Goal: Information Seeking & Learning: Learn about a topic

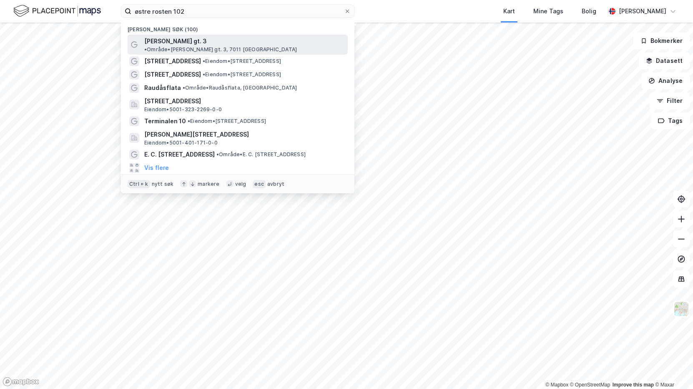
type input "østre rosten 102"
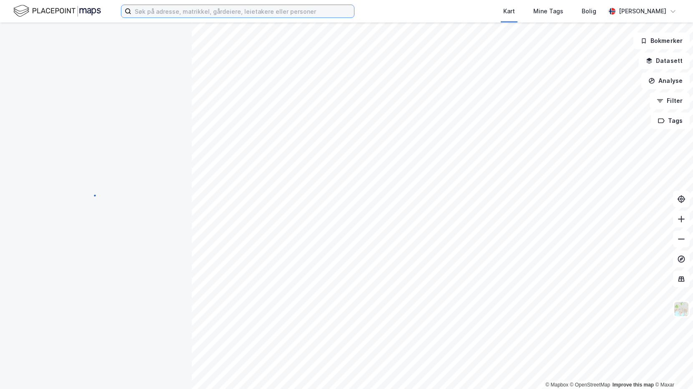
click at [177, 13] on input at bounding box center [242, 11] width 223 height 13
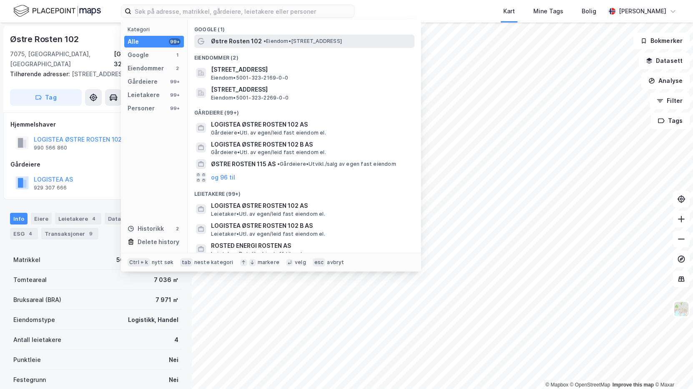
click at [233, 39] on span "Østre Rosten 102" at bounding box center [236, 41] width 51 height 10
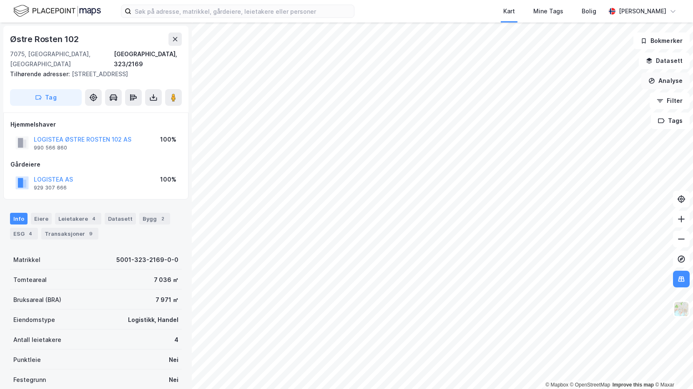
click at [677, 80] on button "Analyse" at bounding box center [665, 81] width 48 height 17
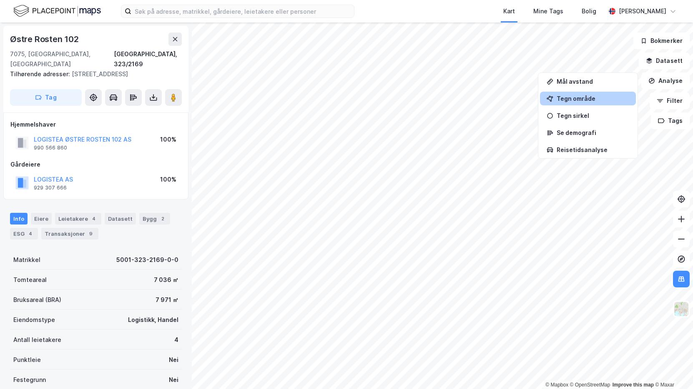
click at [585, 96] on div "Tegn område" at bounding box center [593, 98] width 73 height 7
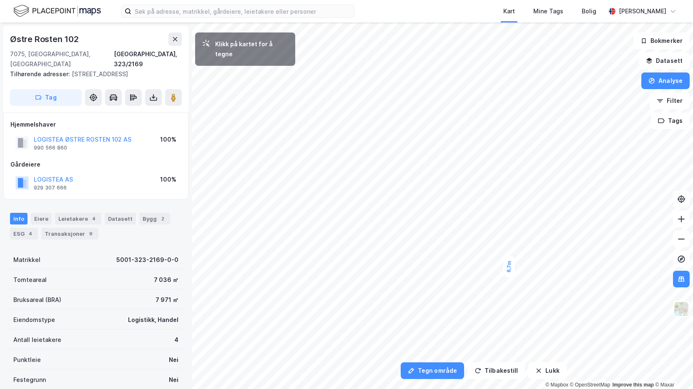
click at [510, 258] on div "6,7m" at bounding box center [509, 267] width 13 height 22
click at [487, 23] on div "6,7m 6,7m" at bounding box center [346, 23] width 693 height 0
click at [346, 262] on div "6,6m" at bounding box center [346, 253] width 15 height 23
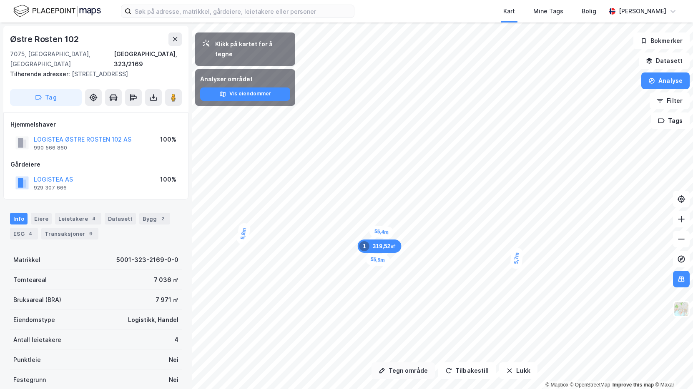
click at [415, 370] on button "Tegn område" at bounding box center [402, 371] width 63 height 17
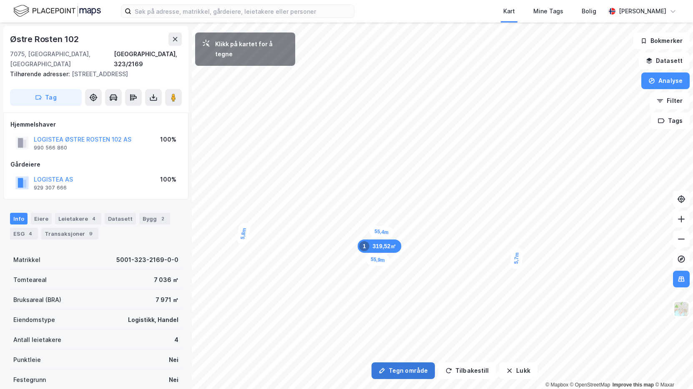
click at [405, 373] on button "Tegn område" at bounding box center [402, 371] width 63 height 17
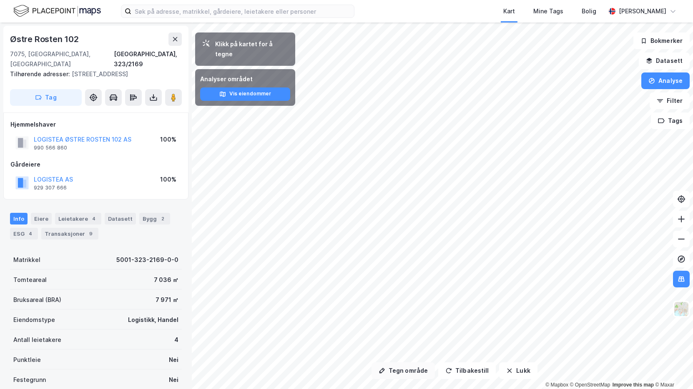
click at [408, 373] on button "Tegn område" at bounding box center [402, 371] width 63 height 17
click at [389, 369] on button "Tegn område" at bounding box center [402, 371] width 63 height 17
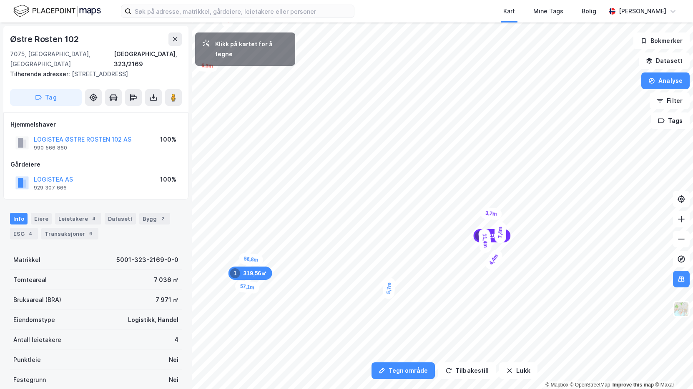
click at [486, 214] on div "3,7m" at bounding box center [491, 214] width 23 height 14
click at [482, 252] on div "3,5m" at bounding box center [483, 261] width 19 height 24
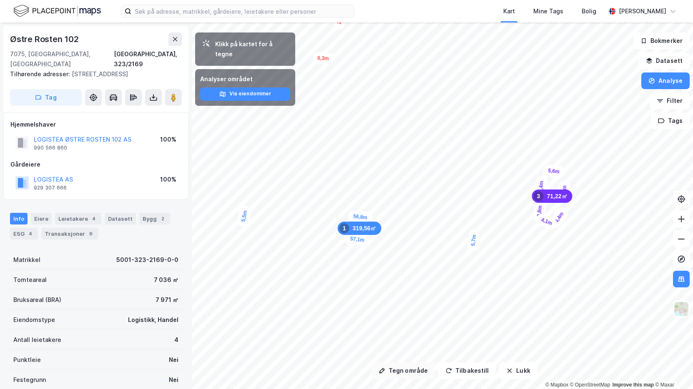
click at [406, 372] on button "Tegn område" at bounding box center [402, 371] width 63 height 17
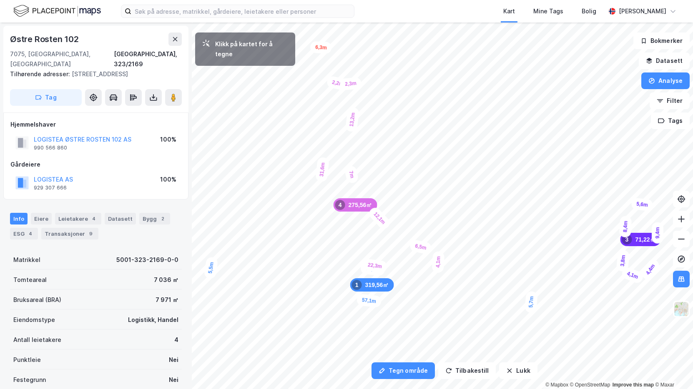
click at [344, 84] on div "2,3m" at bounding box center [350, 84] width 23 height 14
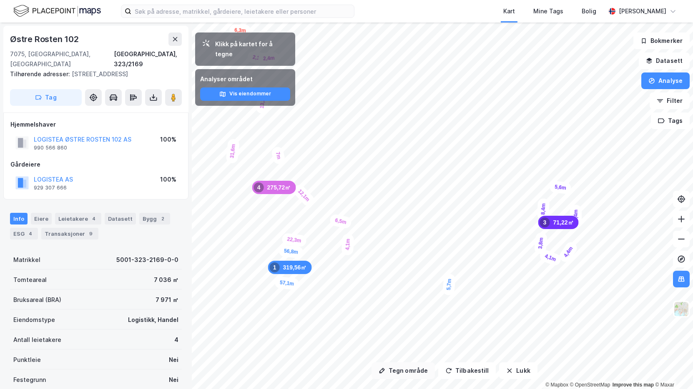
click at [409, 377] on button "Tegn område" at bounding box center [402, 371] width 63 height 17
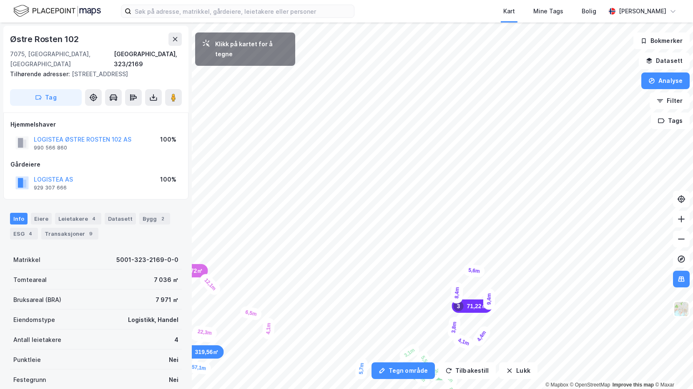
click at [431, 389] on html "Kart Mine Tags Bolig Fredrik Riseth Tegn område Tilbakestill Lukk Klikk på kart…" at bounding box center [346, 194] width 693 height 389
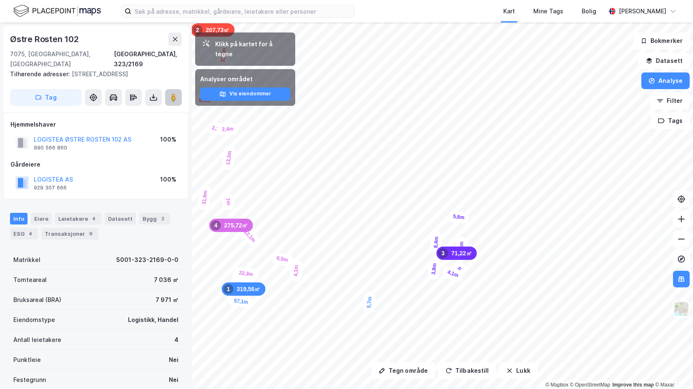
click at [172, 93] on image at bounding box center [173, 97] width 5 height 8
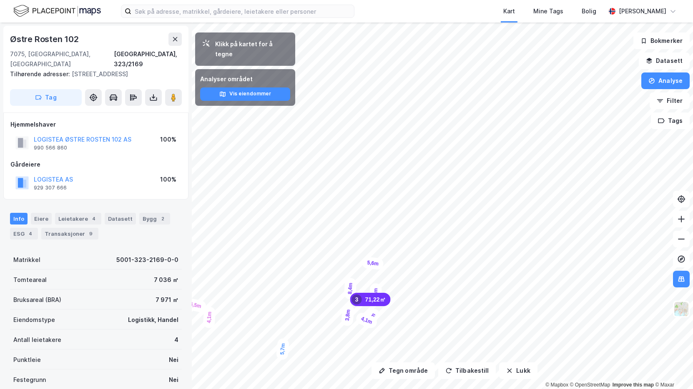
click at [372, 23] on div "5,7m 56,8m 5,5m 57,1m 7,4m 32,1m 6,3m 21,3m 10,2m 4,4m 9,4m 5,6m 8,4m 3,8m 4,1m…" at bounding box center [346, 23] width 693 height 0
click at [409, 374] on button "Tegn område" at bounding box center [402, 371] width 63 height 17
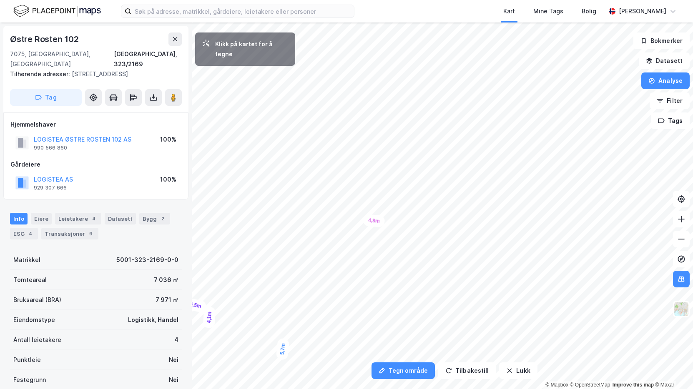
click at [364, 221] on div "4,8m" at bounding box center [374, 220] width 22 height 13
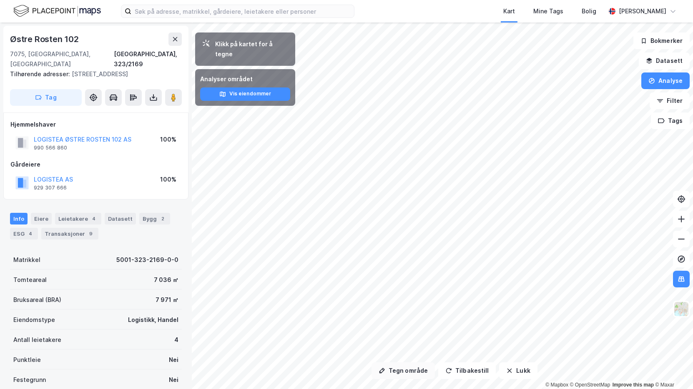
click at [410, 371] on button "Tegn område" at bounding box center [402, 371] width 63 height 17
click at [411, 370] on button "Tegn område" at bounding box center [402, 371] width 63 height 17
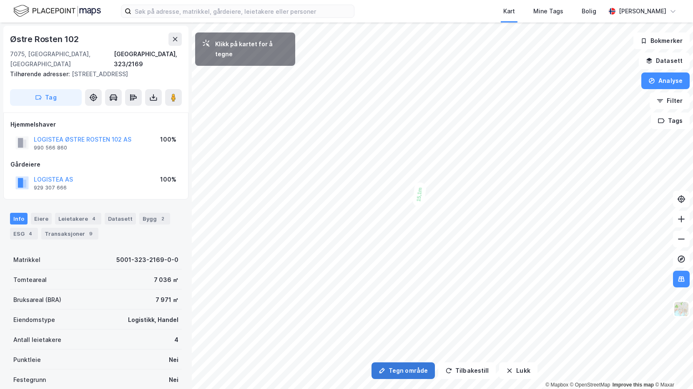
click at [397, 374] on button "Tegn område" at bounding box center [402, 371] width 63 height 17
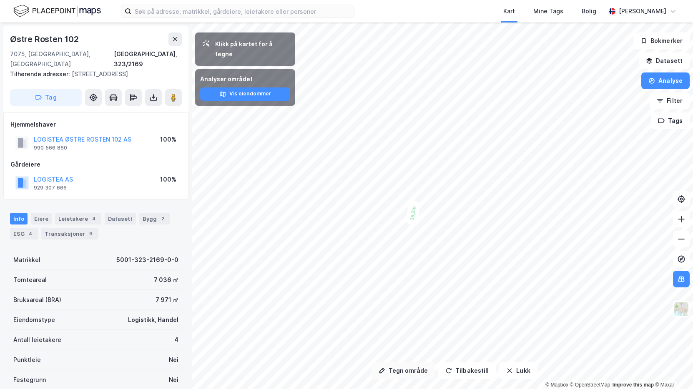
click at [409, 374] on button "Tegn område" at bounding box center [402, 371] width 63 height 17
click at [433, 198] on div "9,35㎡ 5" at bounding box center [439, 192] width 37 height 13
click at [686, 238] on button at bounding box center [681, 239] width 17 height 17
click at [685, 238] on button at bounding box center [681, 239] width 17 height 17
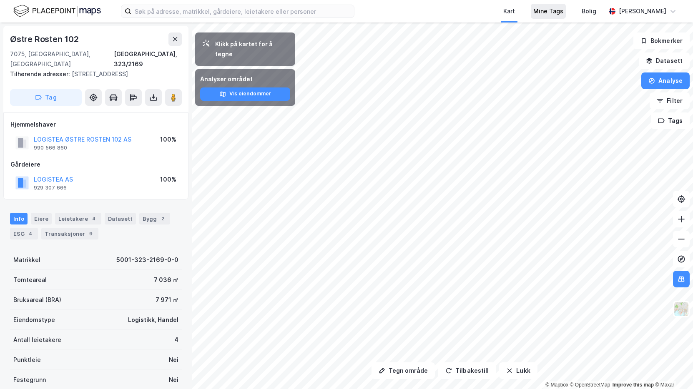
click at [565, 8] on div "Kart Mine Tags Bolig Fredrik Riseth Tegn område Tilbakestill Lukk Klikk på kart…" at bounding box center [346, 194] width 693 height 389
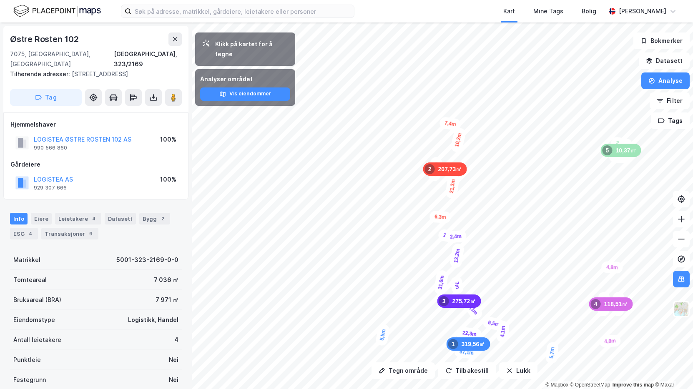
click at [444, 116] on div "7,4m" at bounding box center [450, 123] width 23 height 15
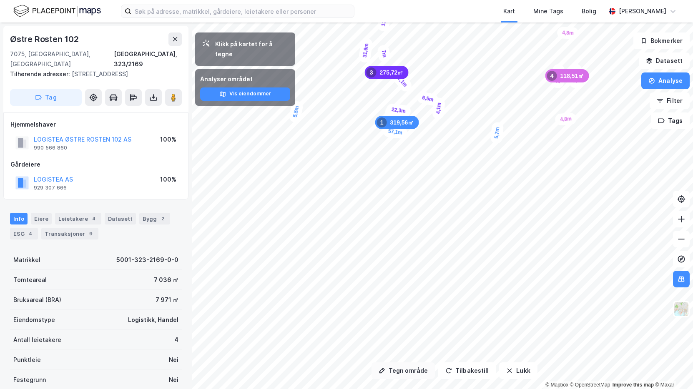
click at [408, 372] on button "Tegn område" at bounding box center [402, 371] width 63 height 17
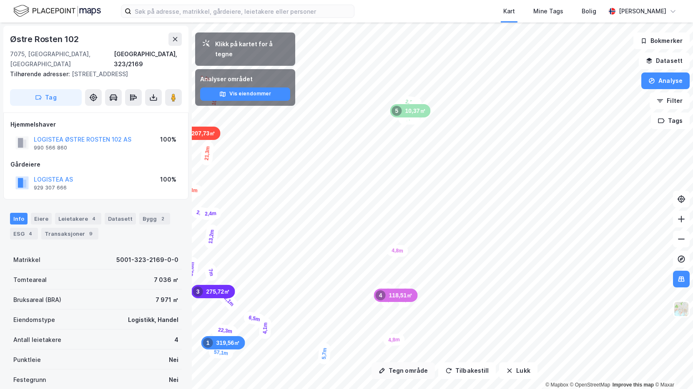
click at [396, 368] on button "Tegn område" at bounding box center [402, 371] width 63 height 17
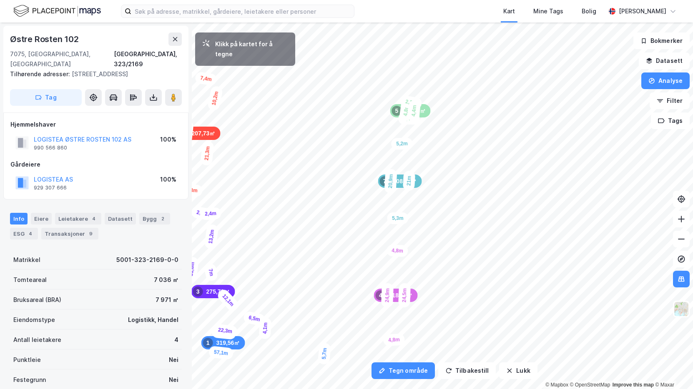
click at [392, 144] on div "5,2m" at bounding box center [402, 144] width 22 height 12
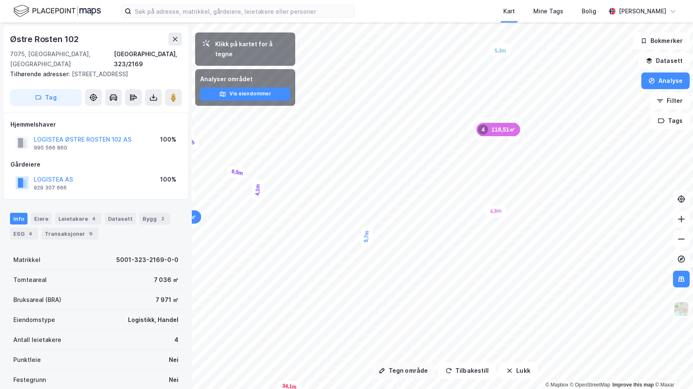
click at [406, 376] on div "Tegn område Tilbakestill Lukk Klikk på kartet for å tegne Analyser området Vis …" at bounding box center [346, 206] width 693 height 367
click at [161, 310] on div "Tegn område Tilbakestill Lukk Klikk på kartet for å tegne Analyser området Vis …" at bounding box center [346, 206] width 693 height 367
click at [436, 366] on div "Tegn område Tilbakestill Lukk Klikk på kartet for å tegne Analyser området Vis …" at bounding box center [346, 206] width 693 height 367
click at [687, 240] on button at bounding box center [681, 239] width 17 height 17
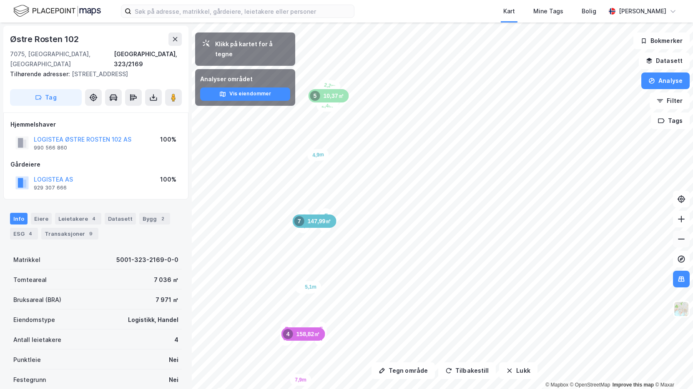
click at [687, 240] on button at bounding box center [681, 239] width 17 height 17
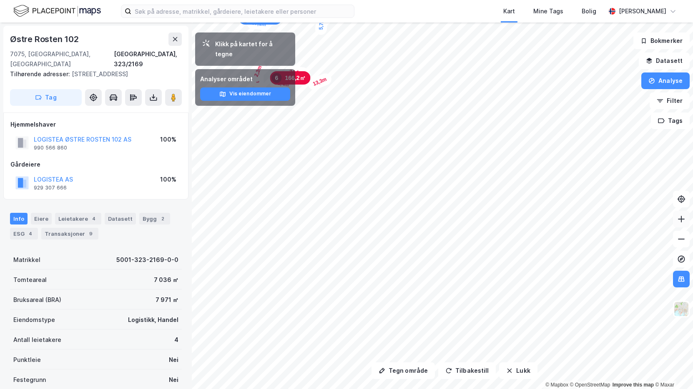
click at [688, 220] on button at bounding box center [681, 219] width 17 height 17
click at [689, 220] on button at bounding box center [681, 219] width 17 height 17
click at [408, 372] on button "Tegn område" at bounding box center [402, 371] width 63 height 17
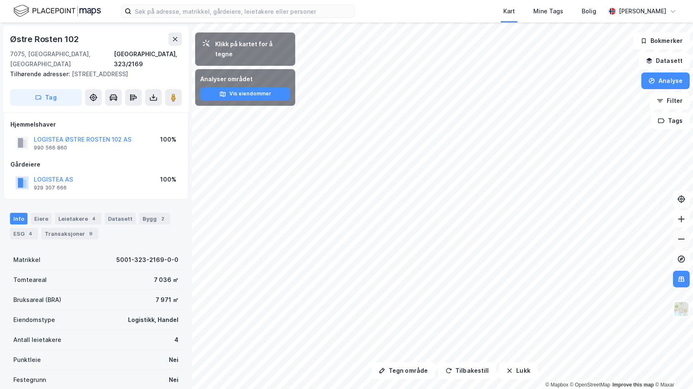
click at [687, 241] on button at bounding box center [681, 239] width 17 height 17
click at [679, 247] on button at bounding box center [681, 239] width 17 height 17
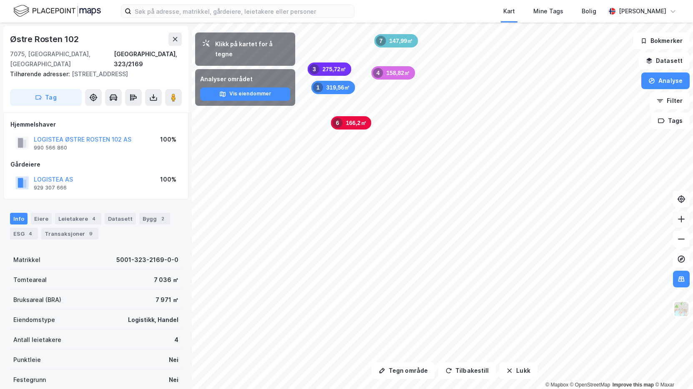
click at [683, 225] on button at bounding box center [681, 219] width 17 height 17
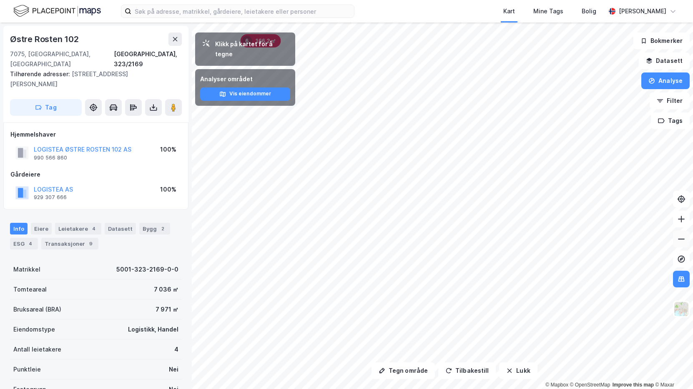
click at [682, 245] on button at bounding box center [681, 239] width 17 height 17
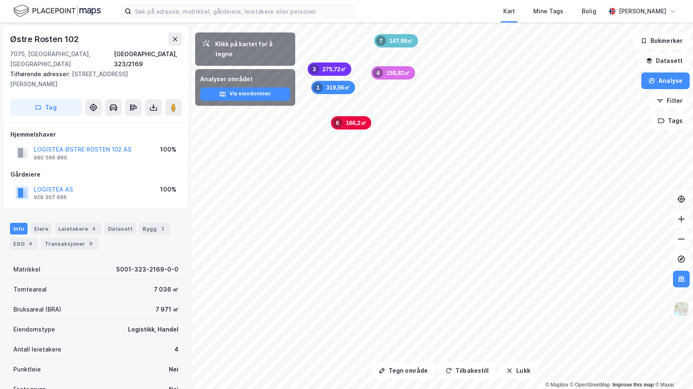
click at [352, 124] on div "166,2㎡ 6" at bounding box center [351, 122] width 40 height 13
click at [331, 74] on div "275,72㎡ 3" at bounding box center [330, 69] width 44 height 13
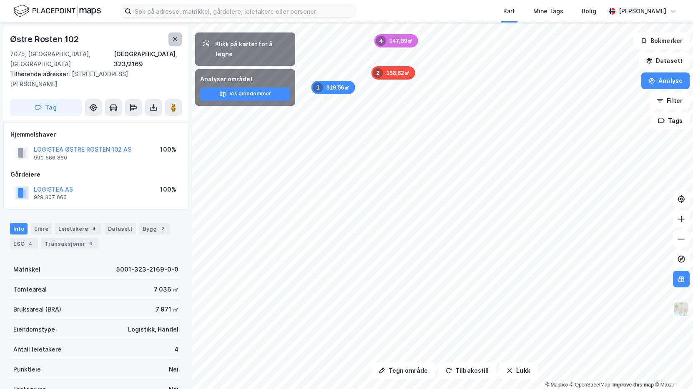
click at [177, 44] on button at bounding box center [174, 39] width 13 height 13
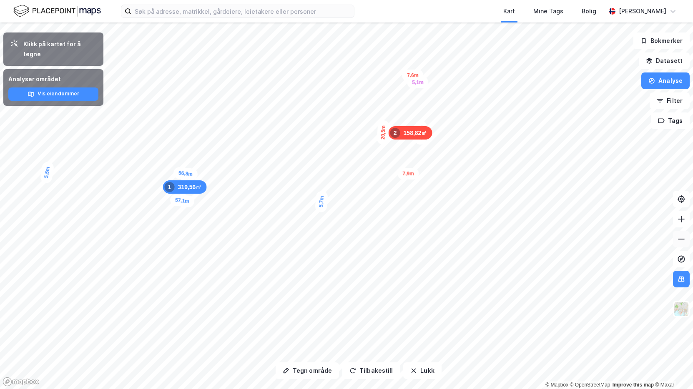
click at [676, 244] on button at bounding box center [681, 239] width 17 height 17
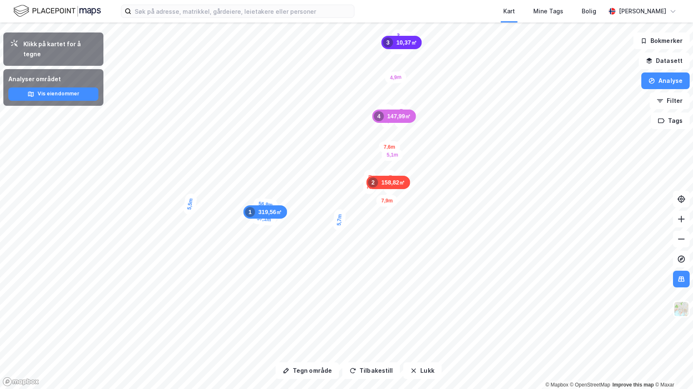
click at [391, 175] on div "20,6m" at bounding box center [390, 182] width 13 height 25
drag, startPoint x: 379, startPoint y: 157, endPoint x: 384, endPoint y: 158, distance: 5.1
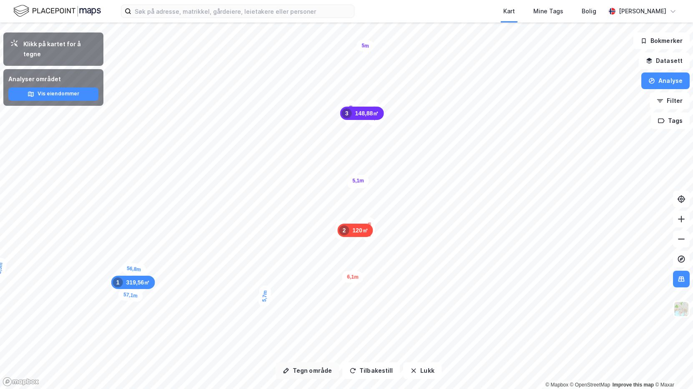
click at [297, 376] on button "Tegn område" at bounding box center [307, 371] width 63 height 17
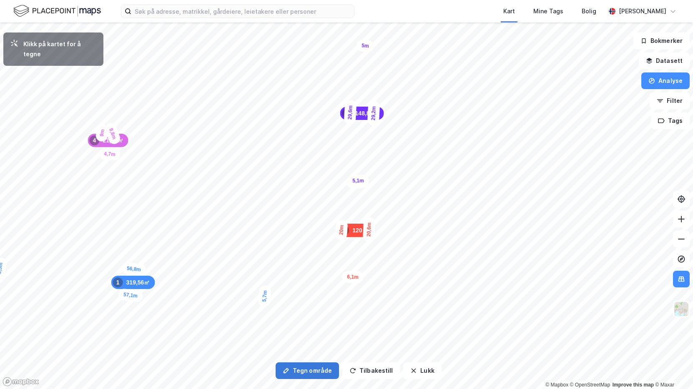
click at [120, 154] on div "4,7m" at bounding box center [110, 154] width 22 height 13
click at [113, 115] on div "1,7m" at bounding box center [108, 113] width 24 height 19
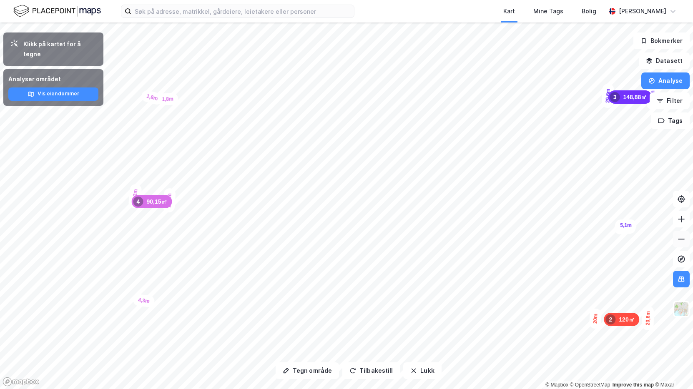
click at [675, 245] on button at bounding box center [681, 239] width 17 height 17
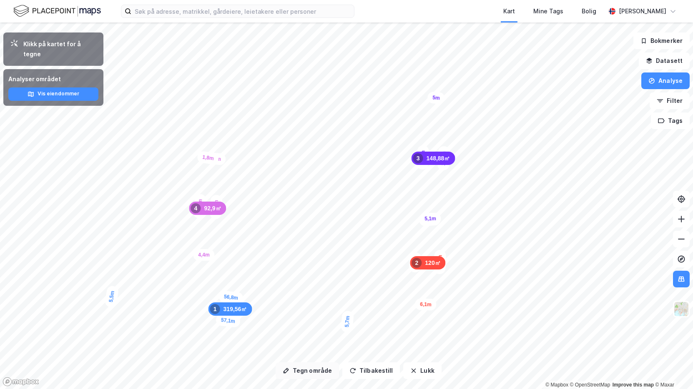
click at [305, 369] on button "Tegn område" at bounding box center [307, 371] width 63 height 17
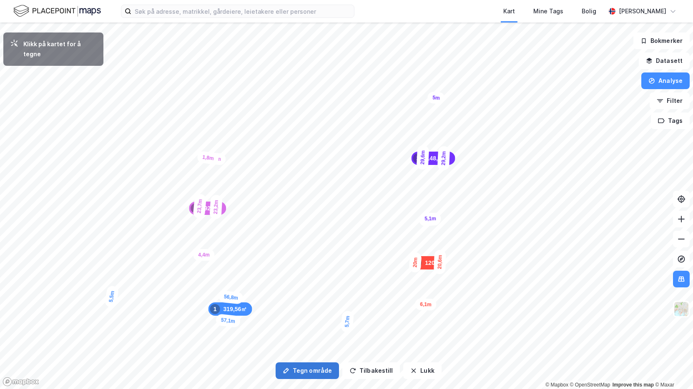
click at [305, 369] on button "Tegn område" at bounding box center [307, 371] width 63 height 17
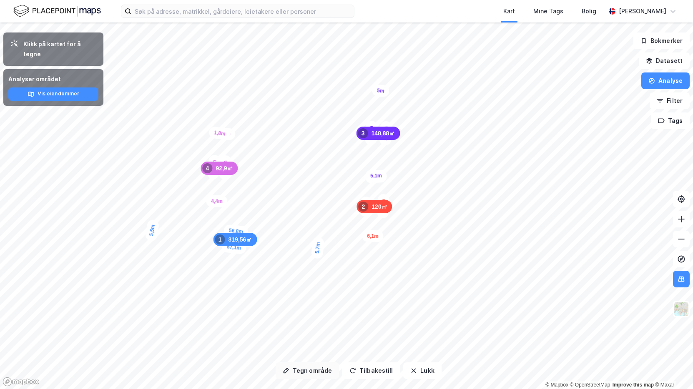
click at [305, 371] on button "Tegn område" at bounding box center [307, 371] width 63 height 17
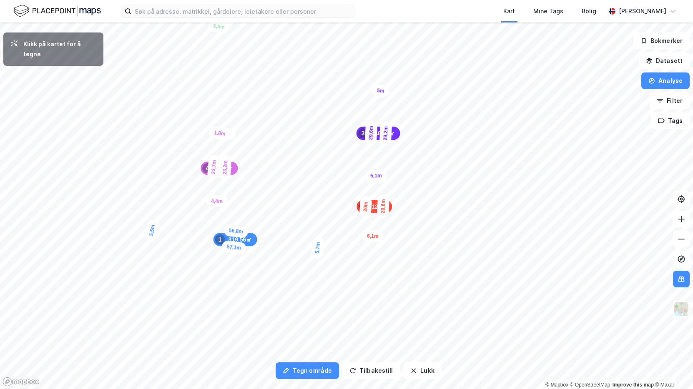
click at [209, 27] on div "6,8m" at bounding box center [219, 27] width 23 height 14
click at [220, 114] on div "7,2m" at bounding box center [210, 113] width 22 height 12
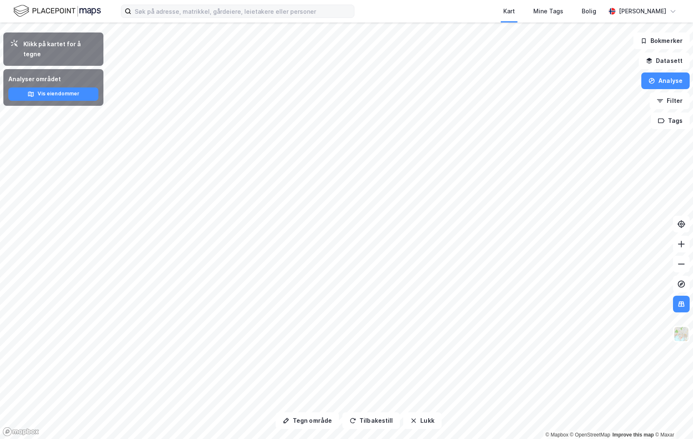
drag, startPoint x: 137, startPoint y: 20, endPoint x: 141, endPoint y: 15, distance: 6.2
click at [137, 19] on div "Kart Mine Tags Bolig Fredrik Riseth" at bounding box center [346, 11] width 693 height 23
click at [142, 15] on input at bounding box center [242, 11] width 223 height 13
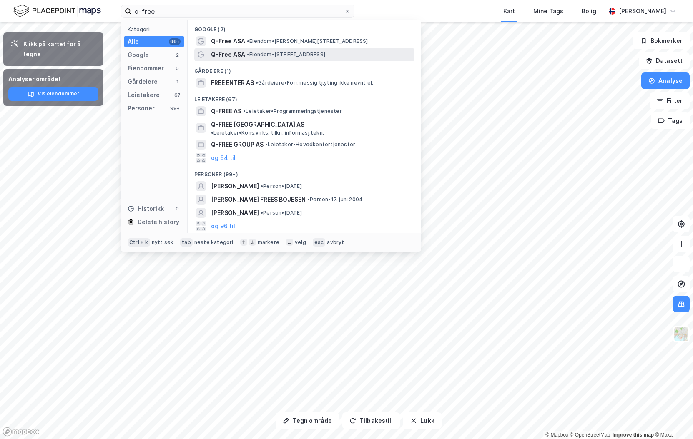
click at [264, 55] on span "• Eiendom • Strindfjordvegen 1, 7053 Ranheim" at bounding box center [286, 54] width 78 height 7
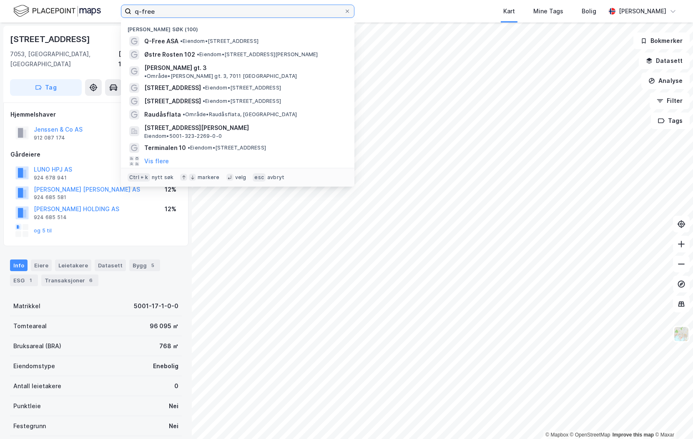
drag, startPoint x: 168, startPoint y: 11, endPoint x: 102, endPoint y: 20, distance: 66.9
click at [102, 20] on div "q-free Nylige søk (100) Q-Free ASA • Eiendom • Strindfjordvegen 1, 7053 Ranheim…" at bounding box center [346, 11] width 693 height 23
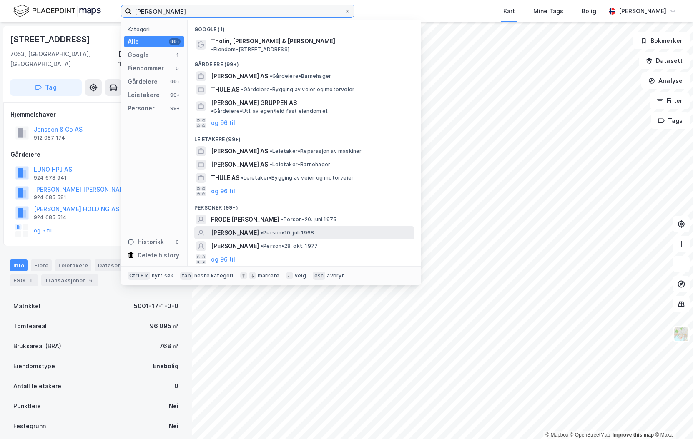
type input "frode thulien"
click at [279, 230] on span "• Person • 10. juli 1968" at bounding box center [287, 233] width 53 height 7
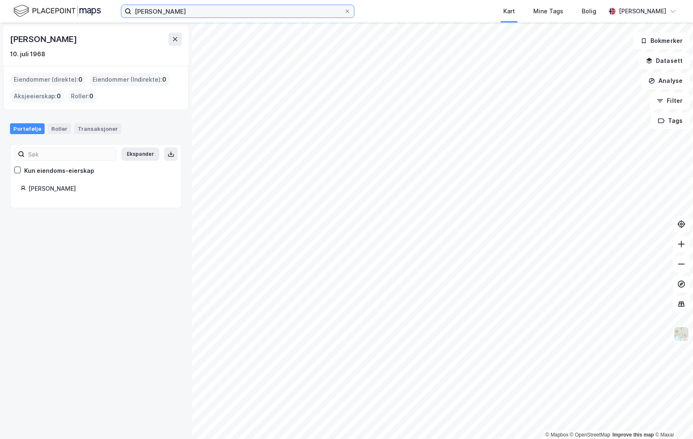
click at [180, 12] on input "frode thulien" at bounding box center [237, 11] width 213 height 13
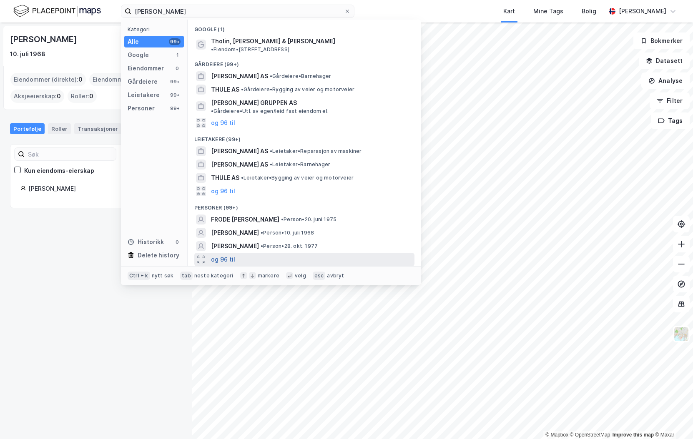
click at [221, 255] on button "og 96 til" at bounding box center [223, 260] width 24 height 10
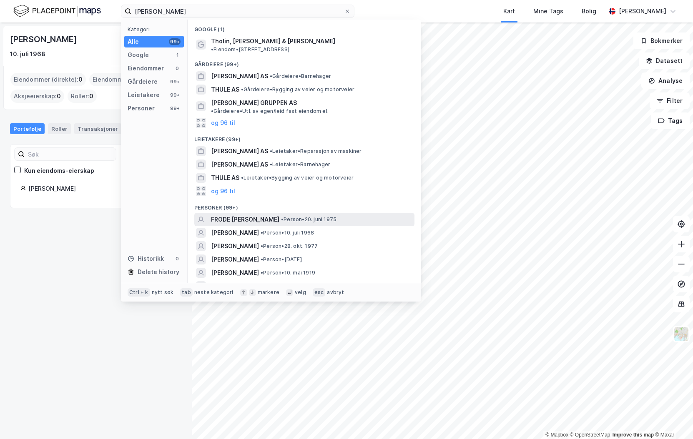
click at [254, 215] on span "FRODE MAGNAR THULIEN" at bounding box center [245, 220] width 68 height 10
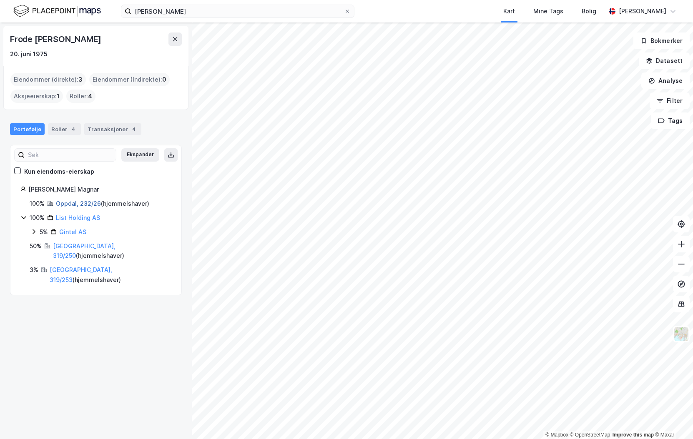
click at [68, 203] on link "Oppdal, 232/26" at bounding box center [78, 203] width 45 height 7
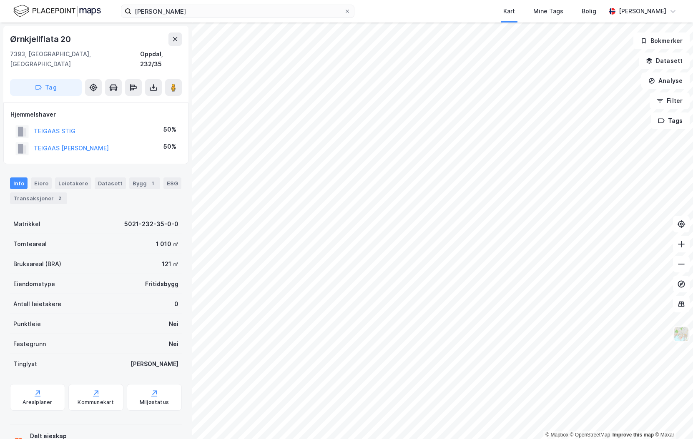
click at [688, 331] on img at bounding box center [681, 334] width 16 height 16
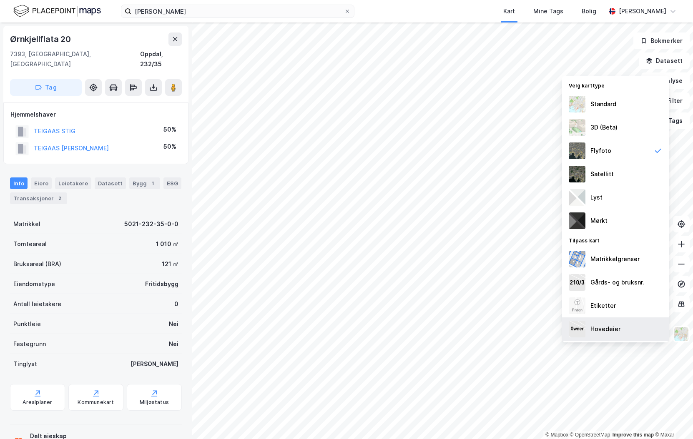
click at [597, 327] on div "Hovedeier" at bounding box center [605, 329] width 30 height 10
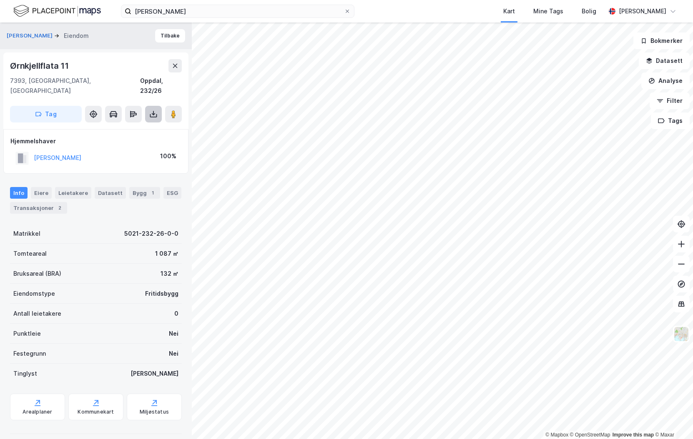
click at [153, 110] on icon at bounding box center [153, 114] width 8 height 8
click at [121, 128] on div "Last ned grunnbok" at bounding box center [112, 131] width 48 height 7
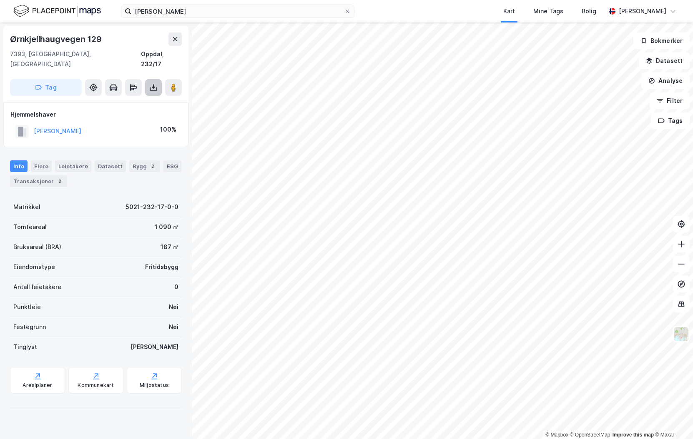
click at [148, 79] on button at bounding box center [153, 87] width 17 height 17
click at [120, 101] on div "Last ned grunnbok" at bounding box center [112, 104] width 48 height 7
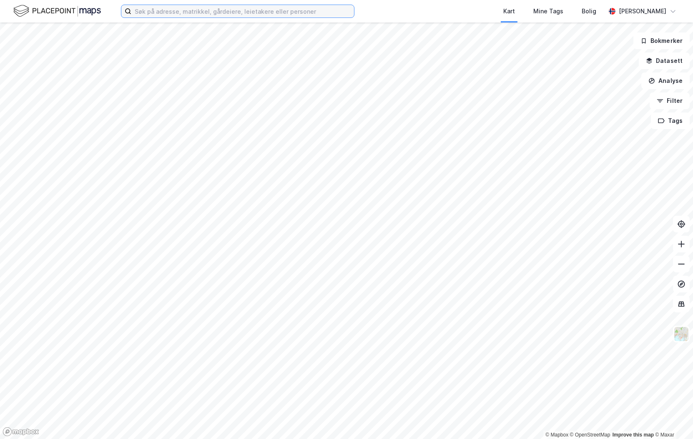
click at [179, 7] on input at bounding box center [242, 11] width 223 height 13
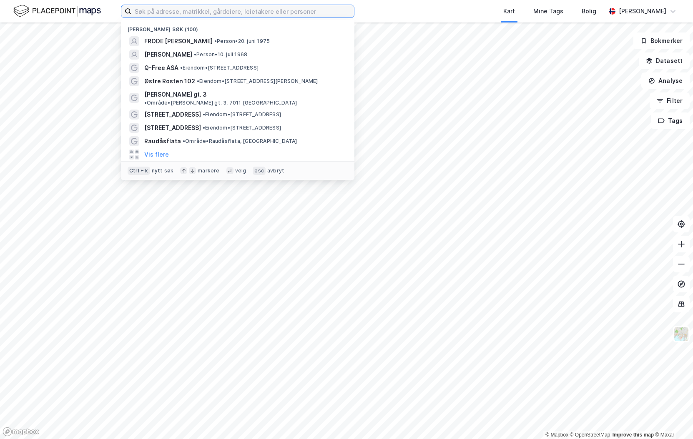
paste input "Jakobsgrenda 33"
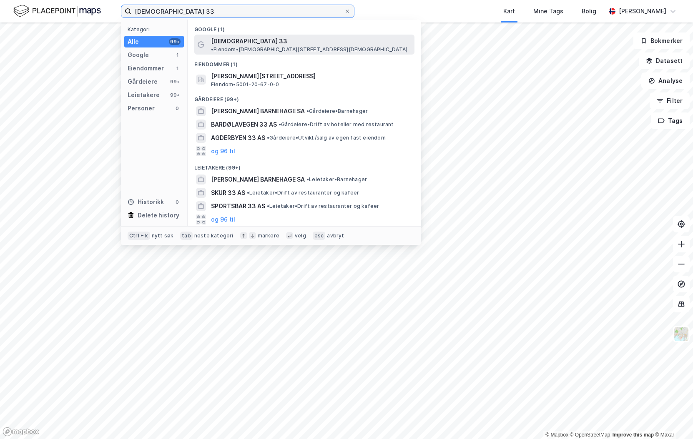
type input "Jakobsgrenda 33"
click at [236, 41] on span "Jakobsgrenda 33" at bounding box center [249, 41] width 76 height 10
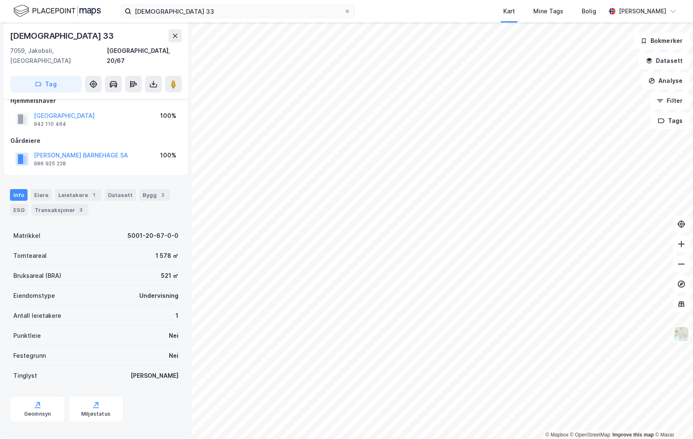
scroll to position [54, 0]
click at [29, 189] on div "Info Eiere Leietakere 1 Datasett Bygg 2 ESG Transaksjoner 3" at bounding box center [96, 202] width 172 height 27
click at [36, 189] on div "Eiere" at bounding box center [41, 195] width 21 height 12
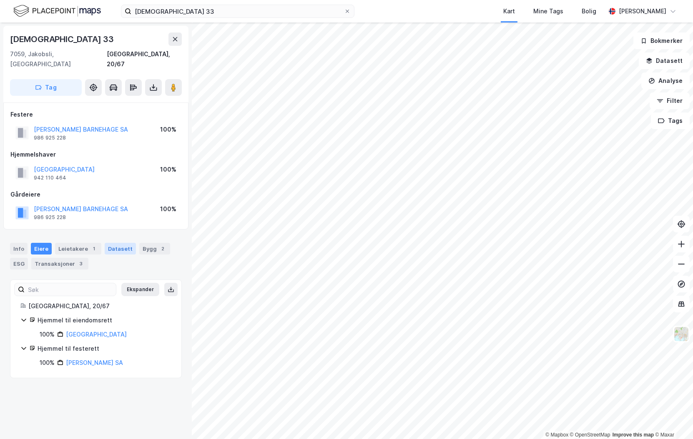
click at [117, 243] on div "Datasett" at bounding box center [120, 249] width 31 height 12
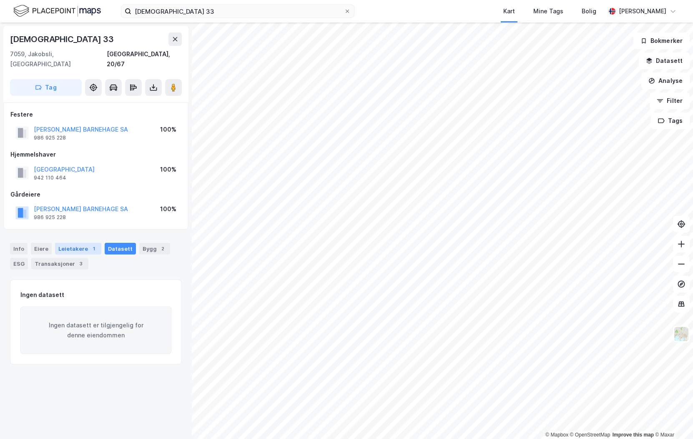
click at [70, 243] on div "Leietakere 1" at bounding box center [78, 249] width 46 height 12
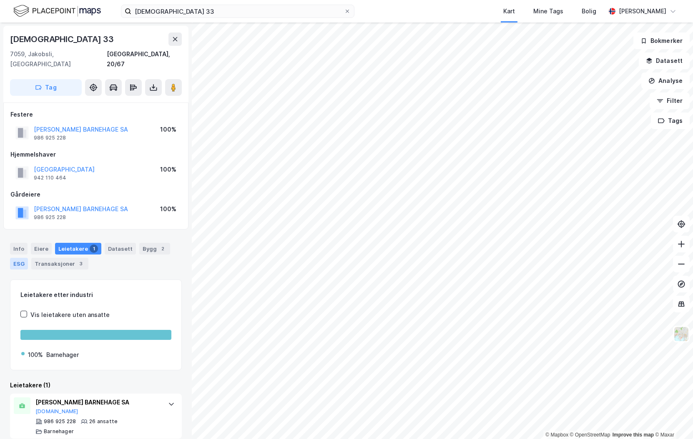
click at [14, 258] on div "ESG" at bounding box center [19, 264] width 18 height 12
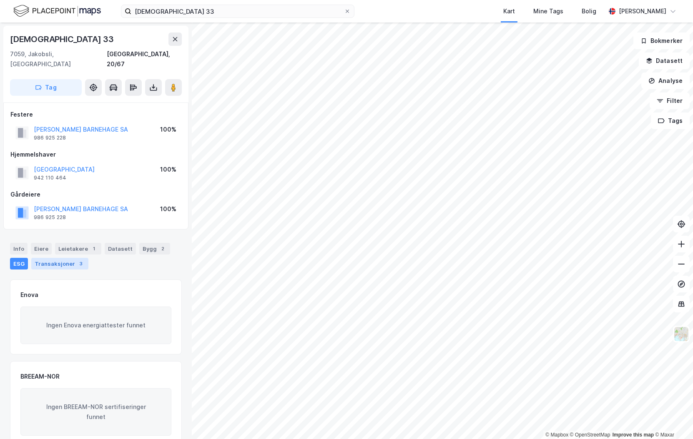
click at [51, 258] on div "Transaksjoner 3" at bounding box center [59, 264] width 57 height 12
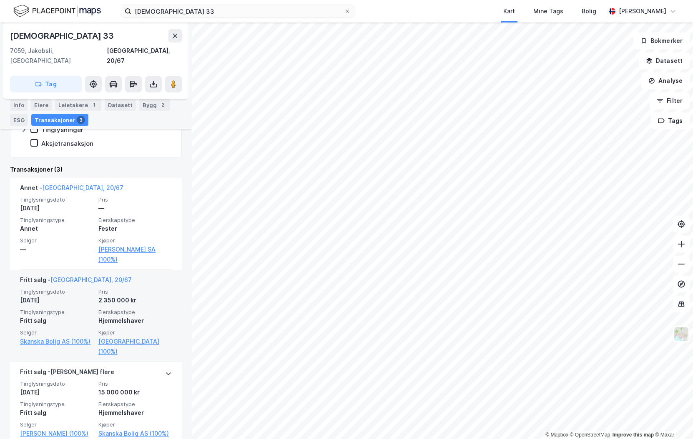
scroll to position [263, 0]
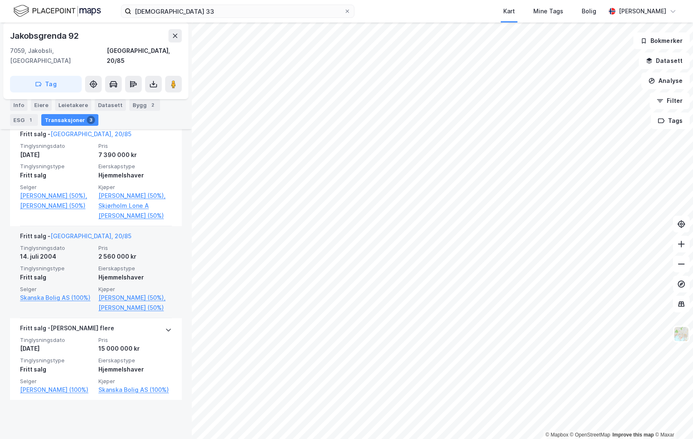
scroll to position [237, 0]
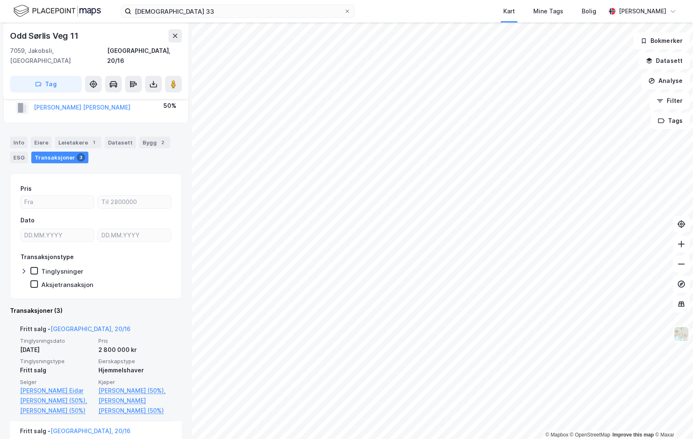
scroll to position [42, 0]
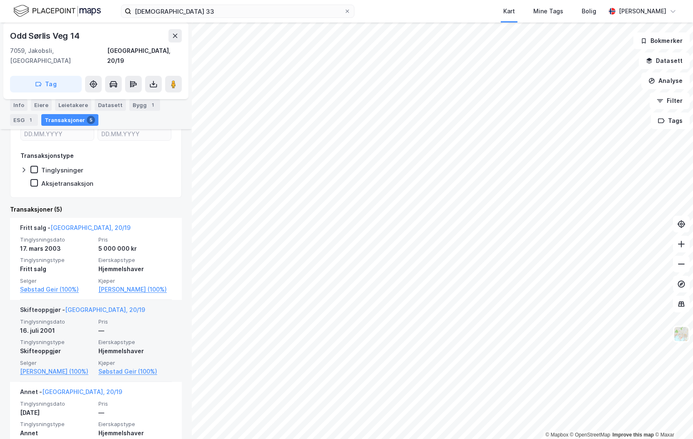
scroll to position [167, 0]
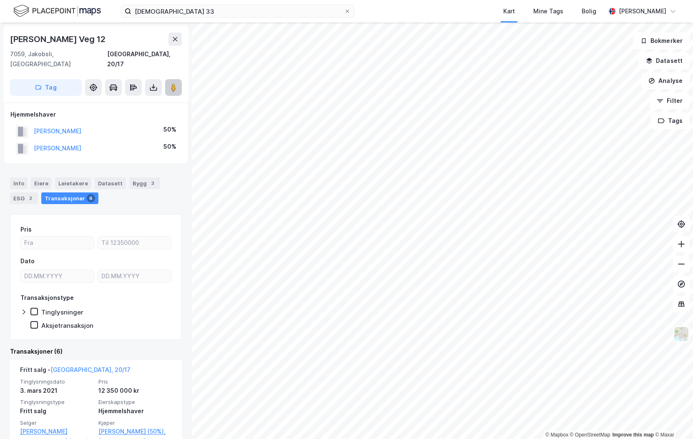
click at [173, 83] on image at bounding box center [173, 87] width 5 height 8
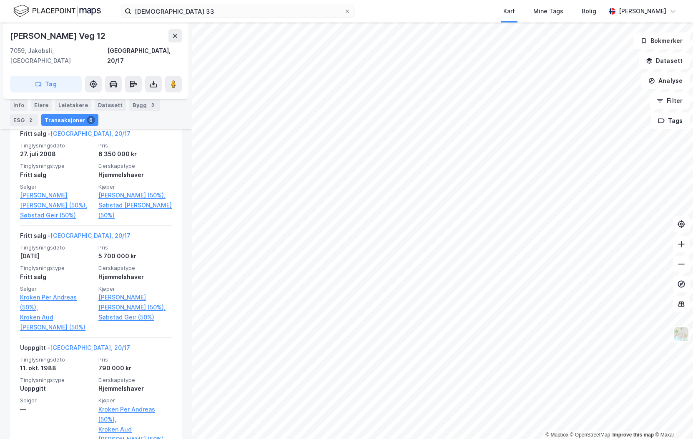
scroll to position [553, 0]
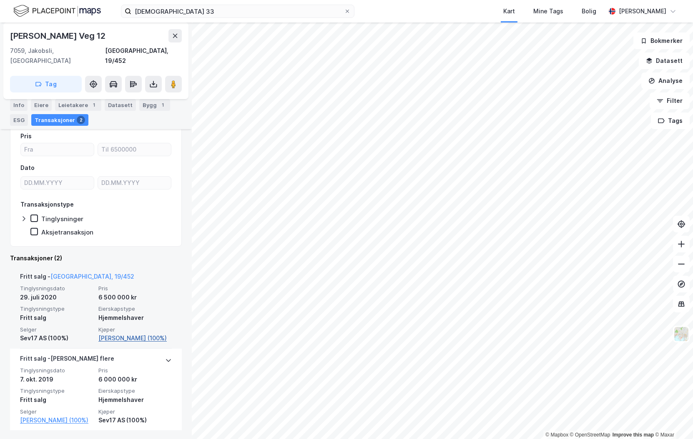
scroll to position [78, 0]
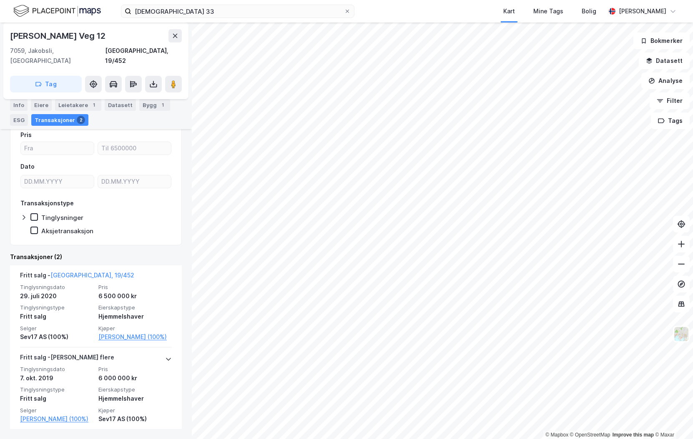
click at [165, 78] on div "Tag" at bounding box center [96, 84] width 172 height 17
click at [175, 80] on image at bounding box center [173, 84] width 5 height 8
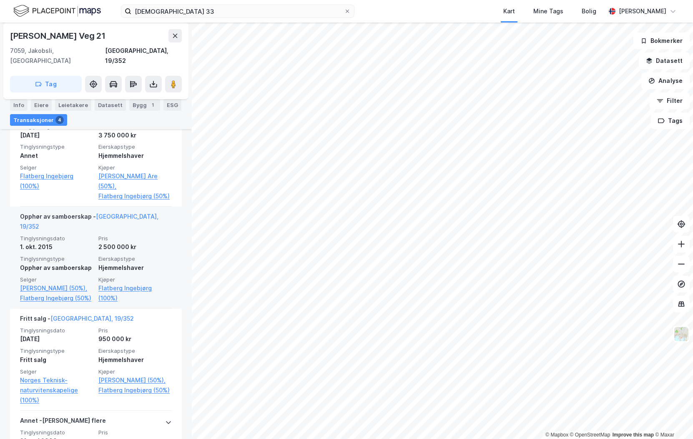
scroll to position [214, 0]
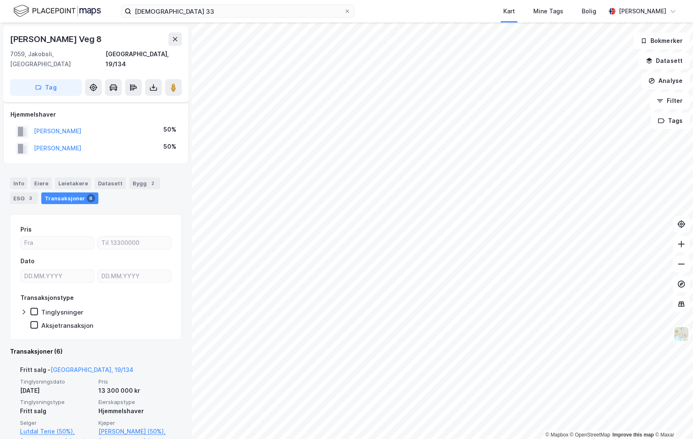
scroll to position [42, 0]
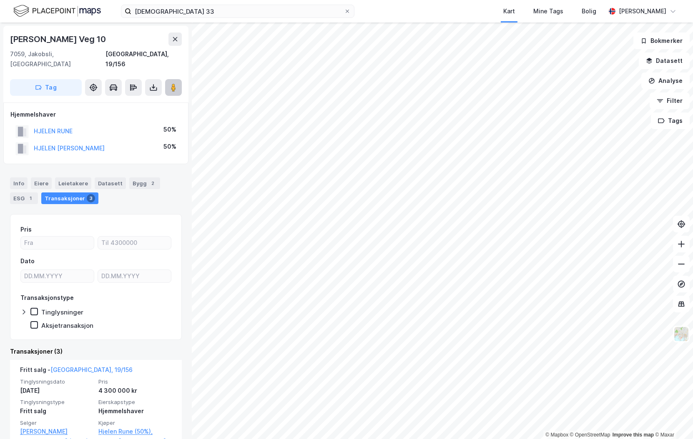
click at [169, 83] on button at bounding box center [173, 87] width 17 height 17
drag, startPoint x: 98, startPoint y: 36, endPoint x: -4, endPoint y: 44, distance: 102.4
click at [0, 44] on html "Jakobsgrenda 33 Kart Mine Tags Bolig Fredrik Riseth © Mapbox © OpenStreetMap Im…" at bounding box center [346, 219] width 693 height 439
copy div "© Mapbox © OpenStreetMap Improve this map © Maxar Per Kvists Veg 10"
